Goal: Find contact information: Find contact information

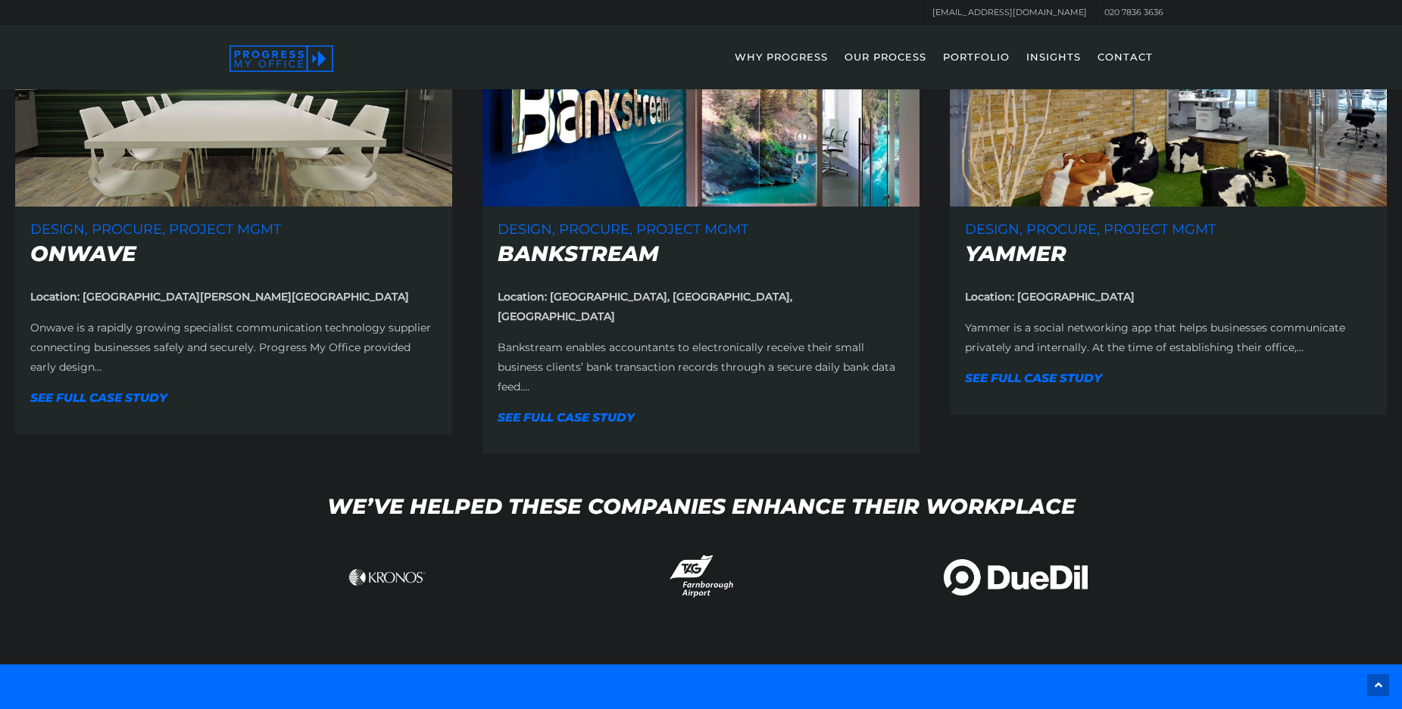
scroll to position [1589, 0]
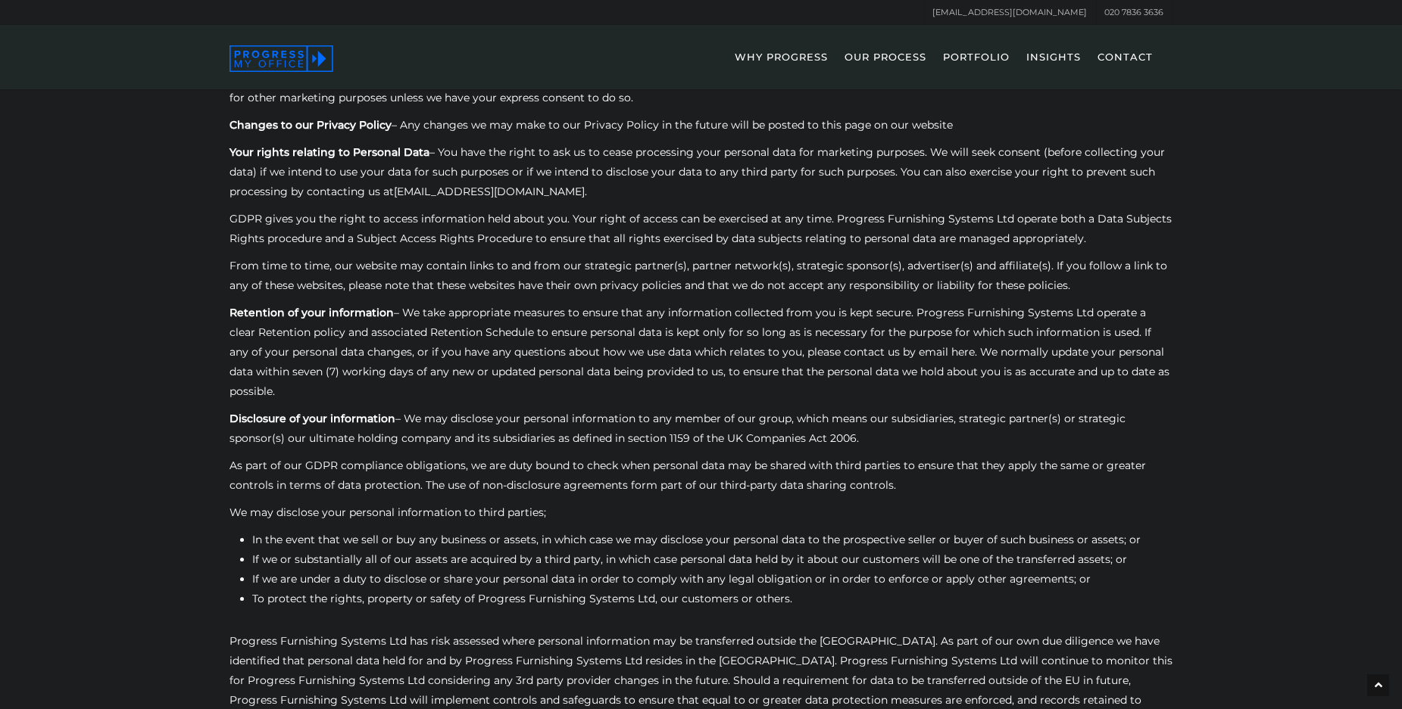
scroll to position [1054, 0]
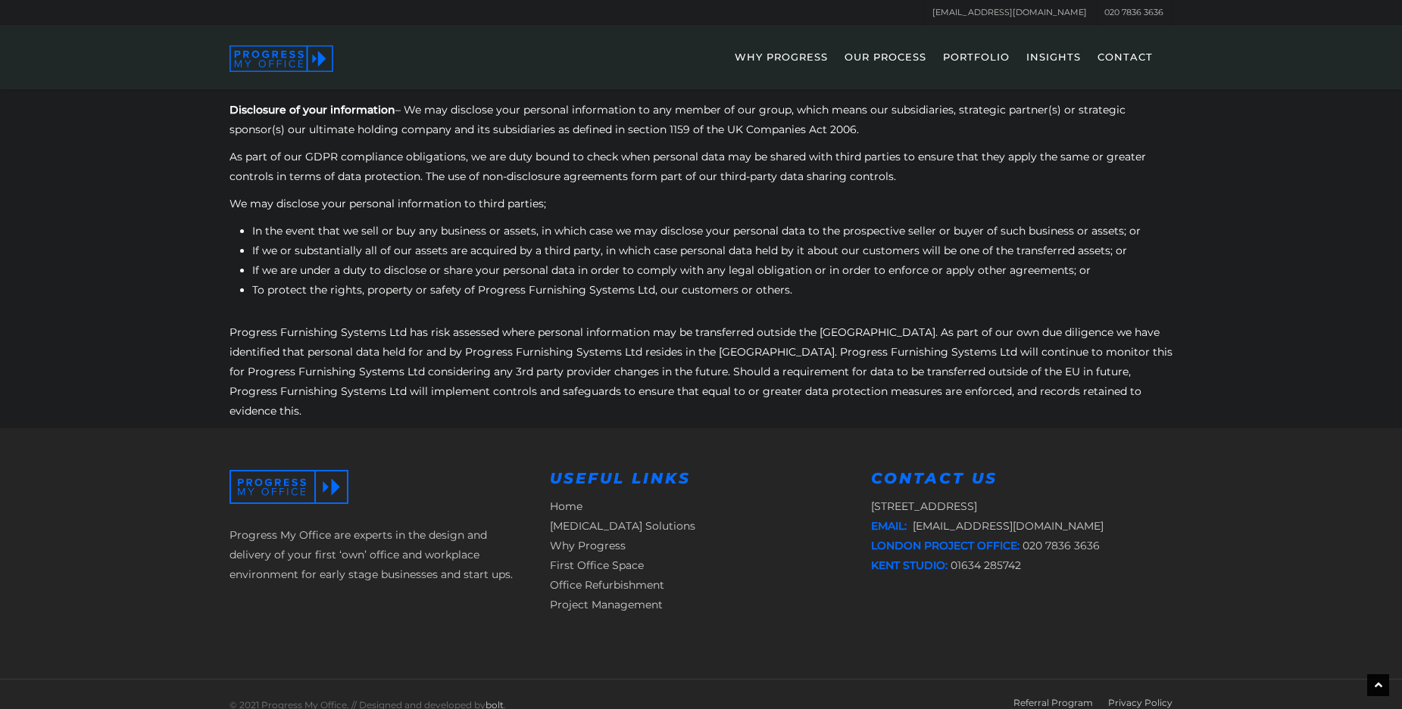
drag, startPoint x: 843, startPoint y: 488, endPoint x: 1089, endPoint y: 468, distance: 246.1
click at [1056, 473] on div "Progress My Office are experts in the design and delivery of your first ‘own’ o…" at bounding box center [700, 554] width 943 height 251
click at [1092, 470] on div "Contact Us Taunton House, Kent, ME2 4NZ Email: info@progressmyoffice.com London…" at bounding box center [1021, 522] width 301 height 105
drag, startPoint x: 1075, startPoint y: 479, endPoint x: 872, endPoint y: 484, distance: 203.7
click at [872, 497] on p "Taunton House, Kent, ME2 4NZ Email: info@progressmyoffice.com London project of…" at bounding box center [1021, 536] width 301 height 79
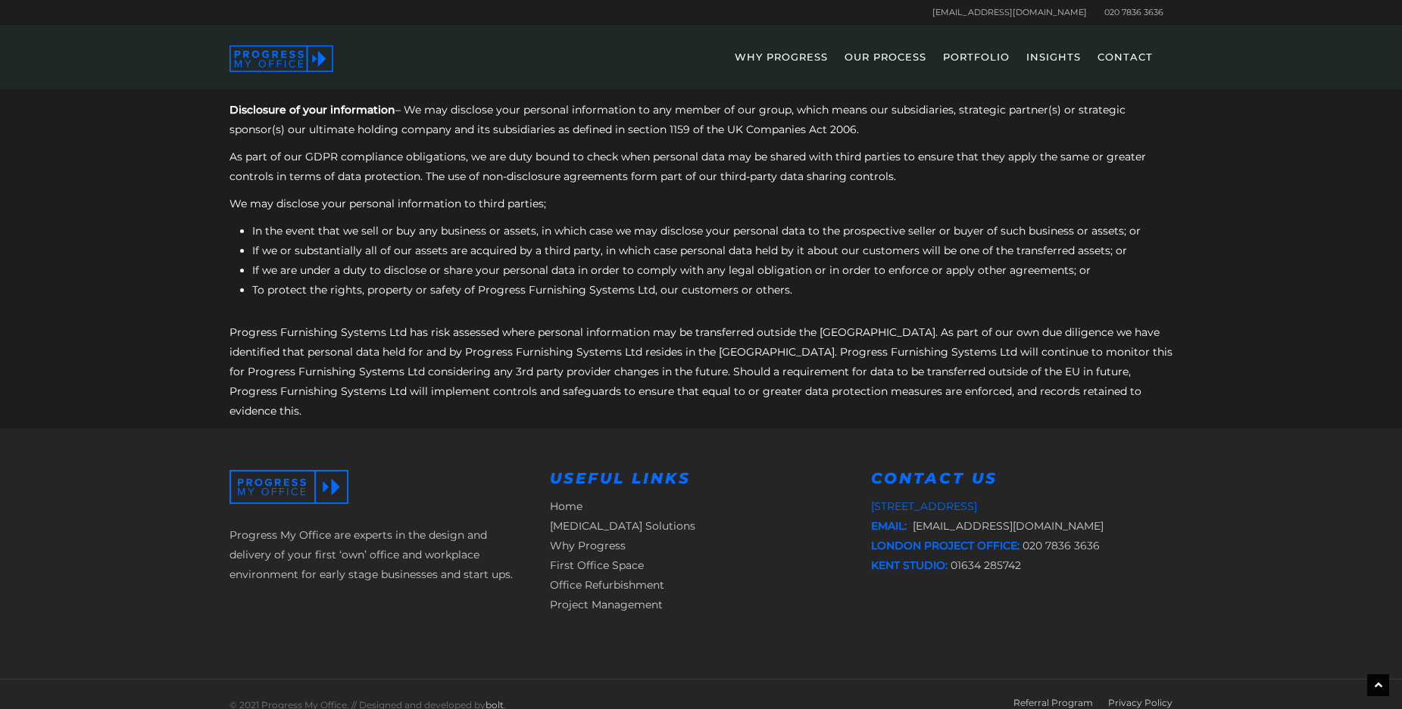
copy link "[STREET_ADDRESS]"
